Goal: Task Accomplishment & Management: Use online tool/utility

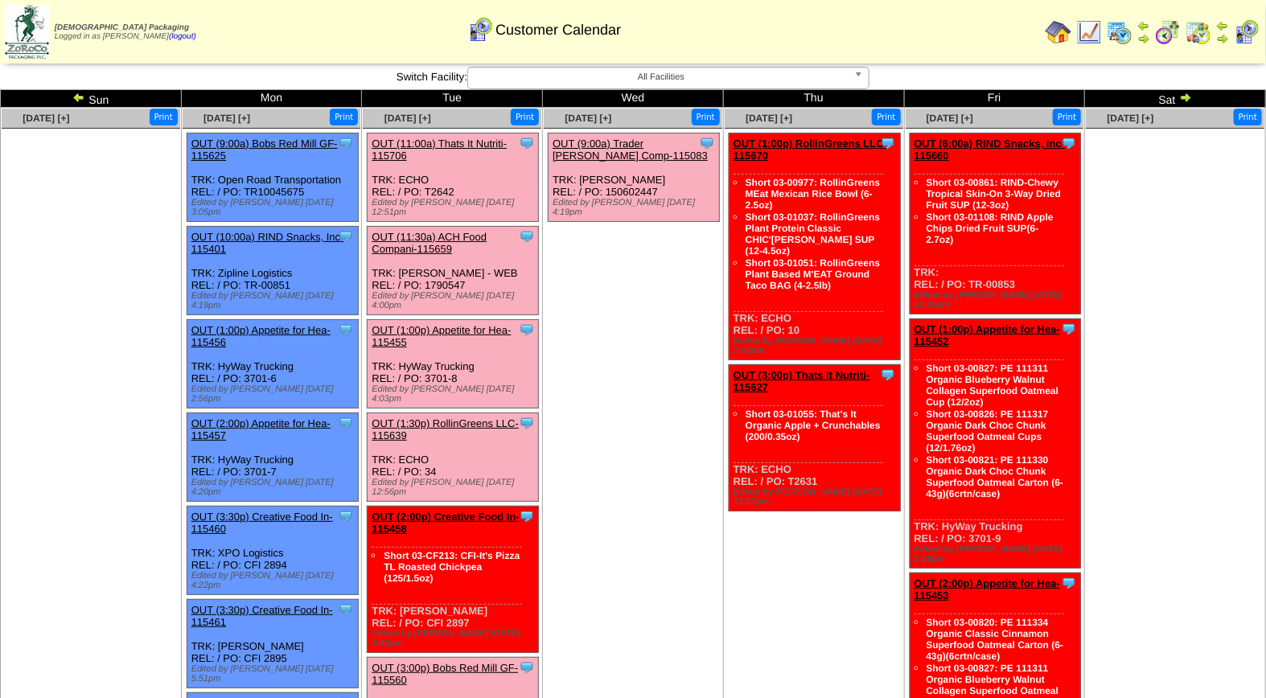
click at [440, 145] on link "OUT (11:00a) Thats It Nutriti-115706" at bounding box center [438, 150] width 135 height 24
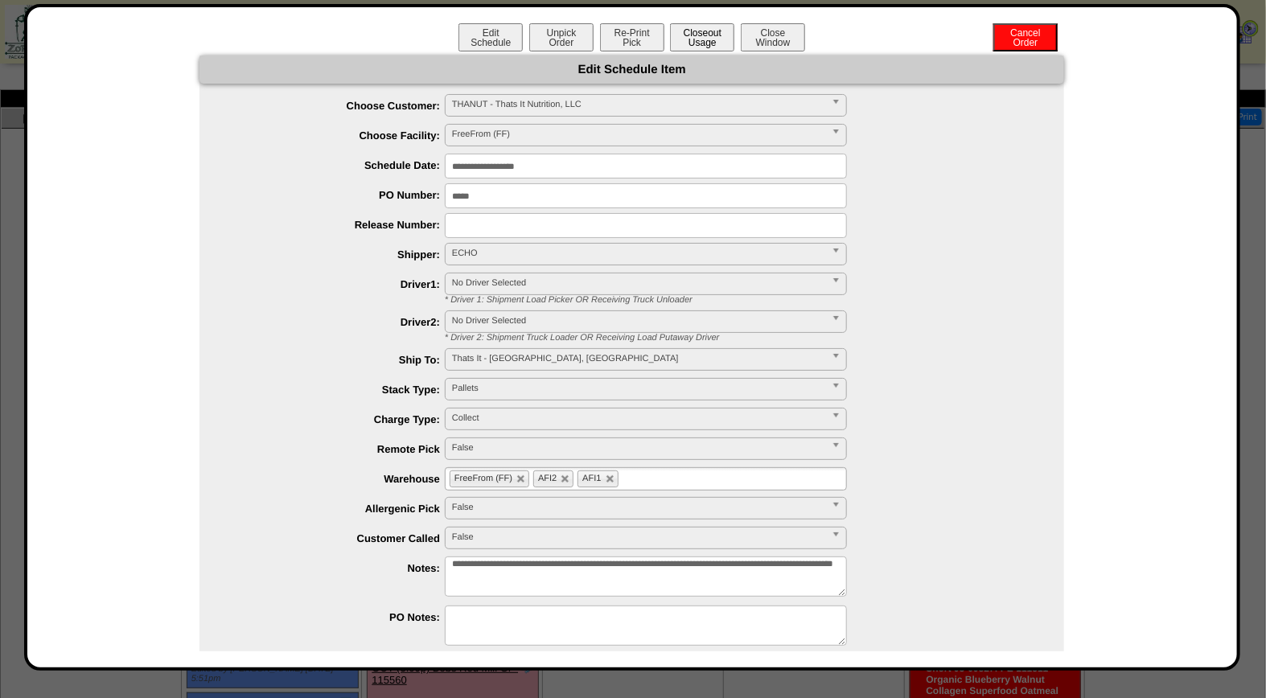
click at [700, 35] on button "Closeout Usage" at bounding box center [702, 37] width 64 height 28
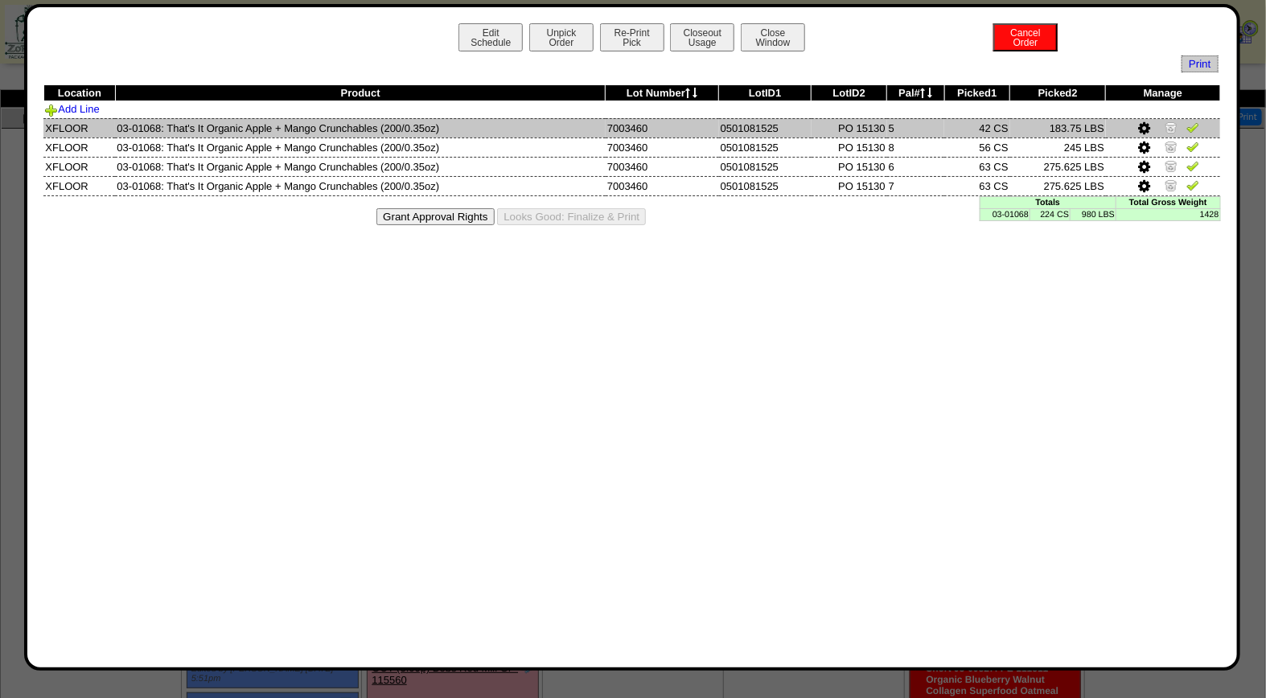
click at [1193, 123] on img at bounding box center [1192, 127] width 13 height 13
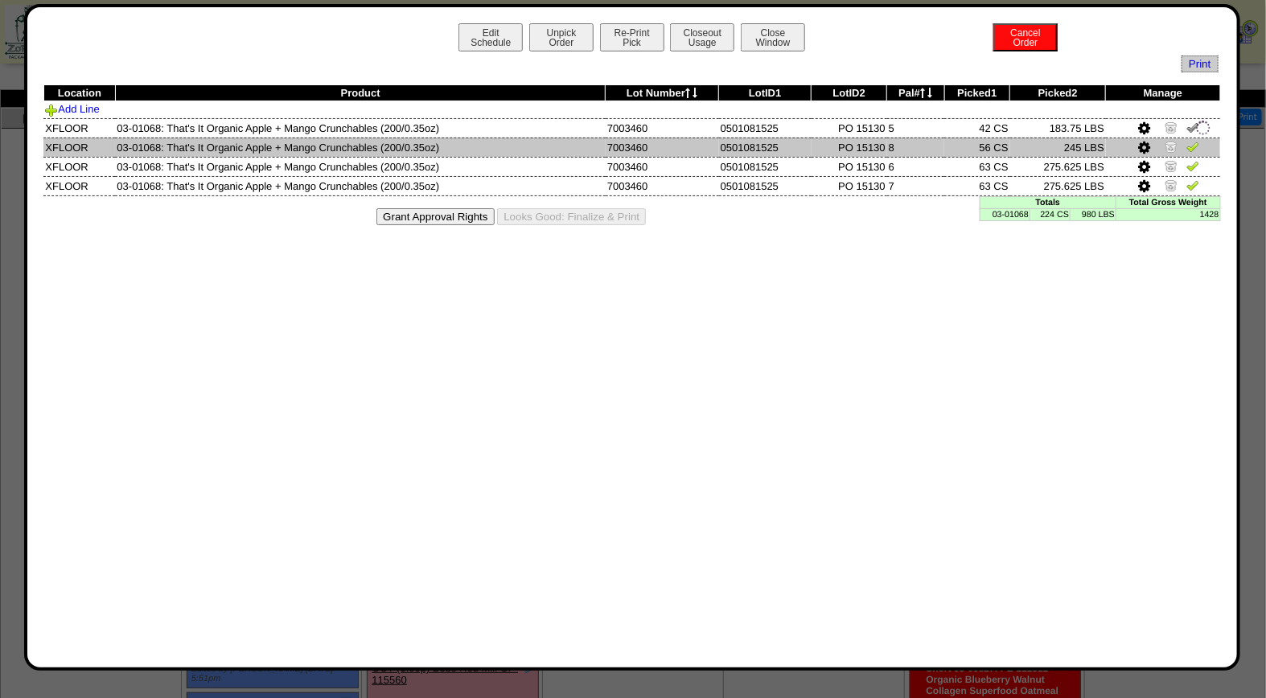
click at [1194, 147] on img at bounding box center [1192, 146] width 13 height 13
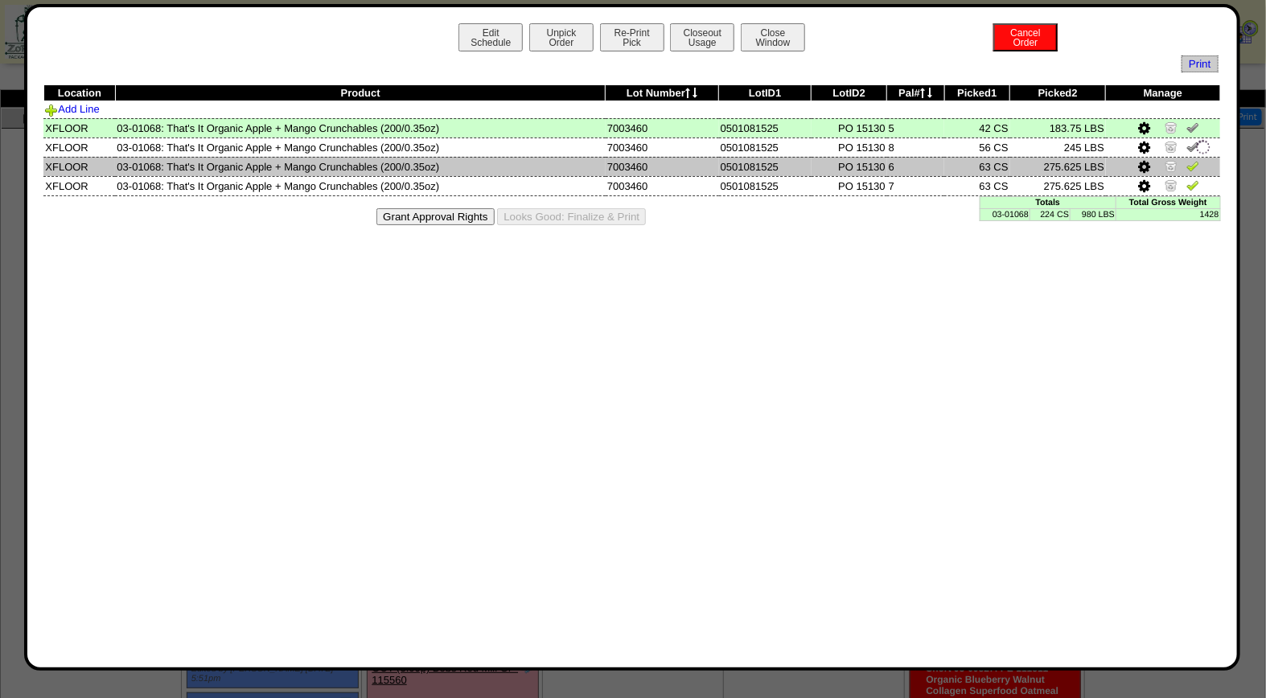
click at [1196, 164] on img at bounding box center [1192, 165] width 13 height 13
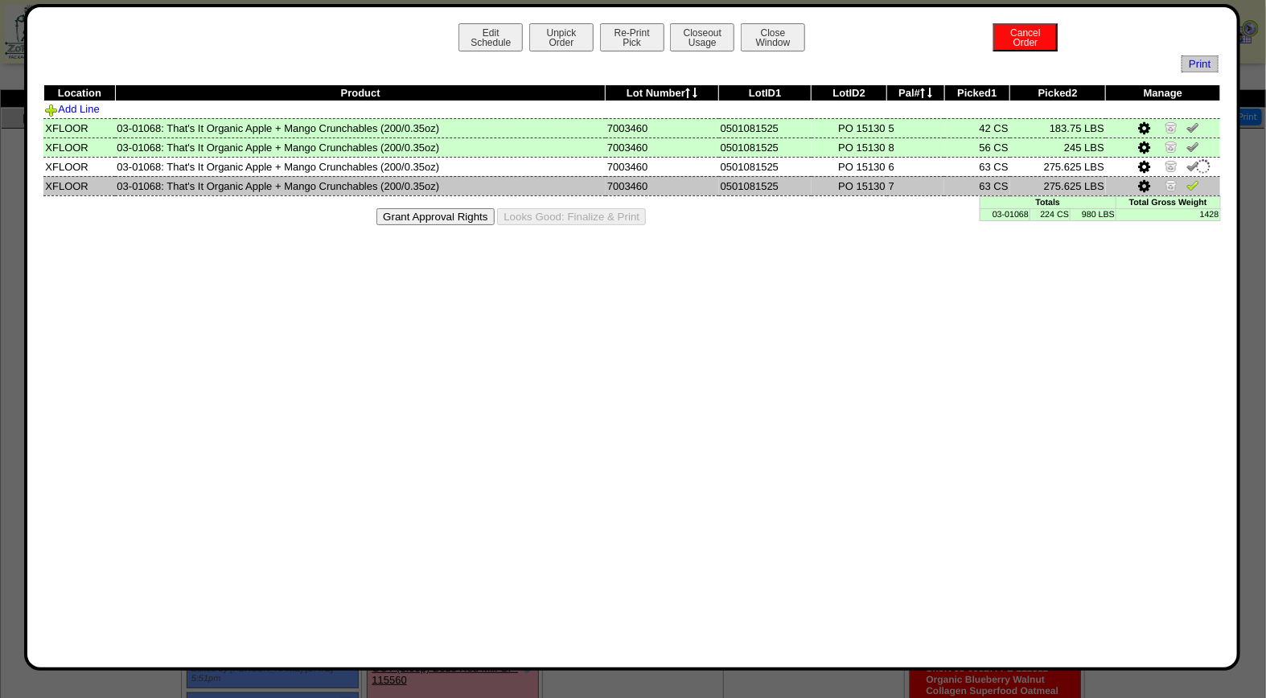
click at [1192, 183] on img at bounding box center [1192, 185] width 13 height 13
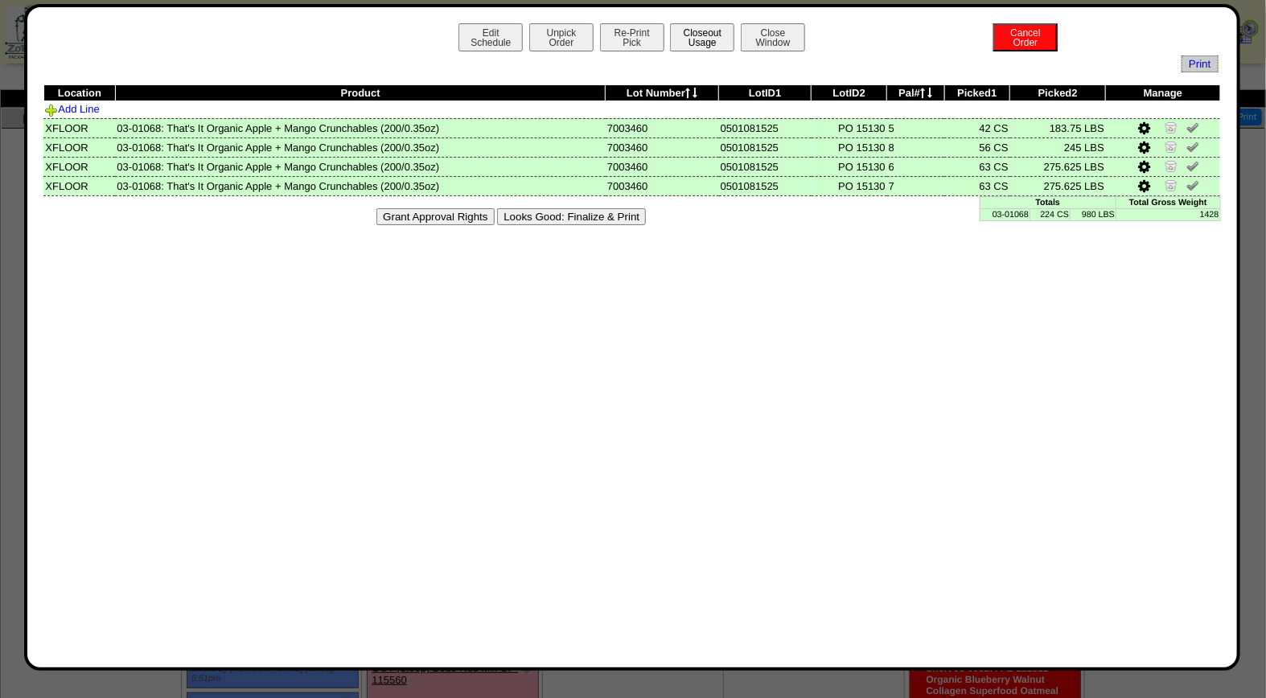
click at [708, 31] on button "Closeout Usage" at bounding box center [702, 37] width 64 height 28
click at [556, 215] on button "Looks Good: Finalize & Print" at bounding box center [571, 216] width 149 height 17
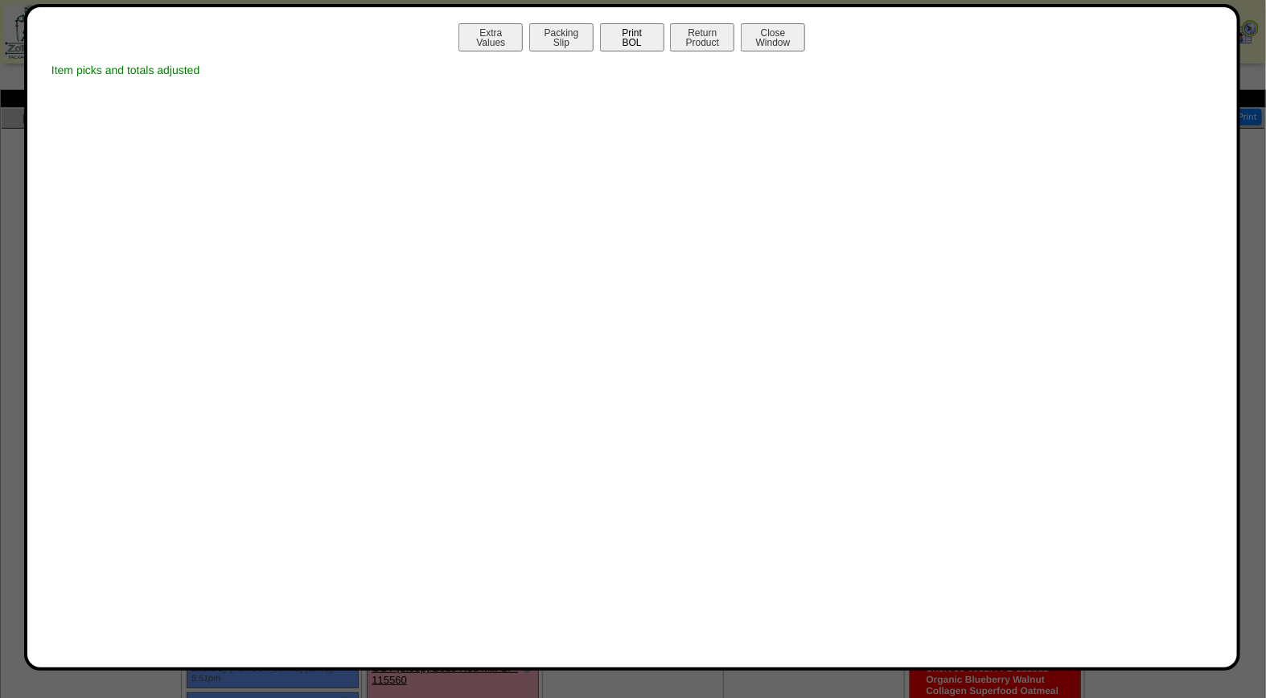
click at [630, 35] on button "Print BOL" at bounding box center [632, 37] width 64 height 28
